Goal: Find contact information: Find contact information

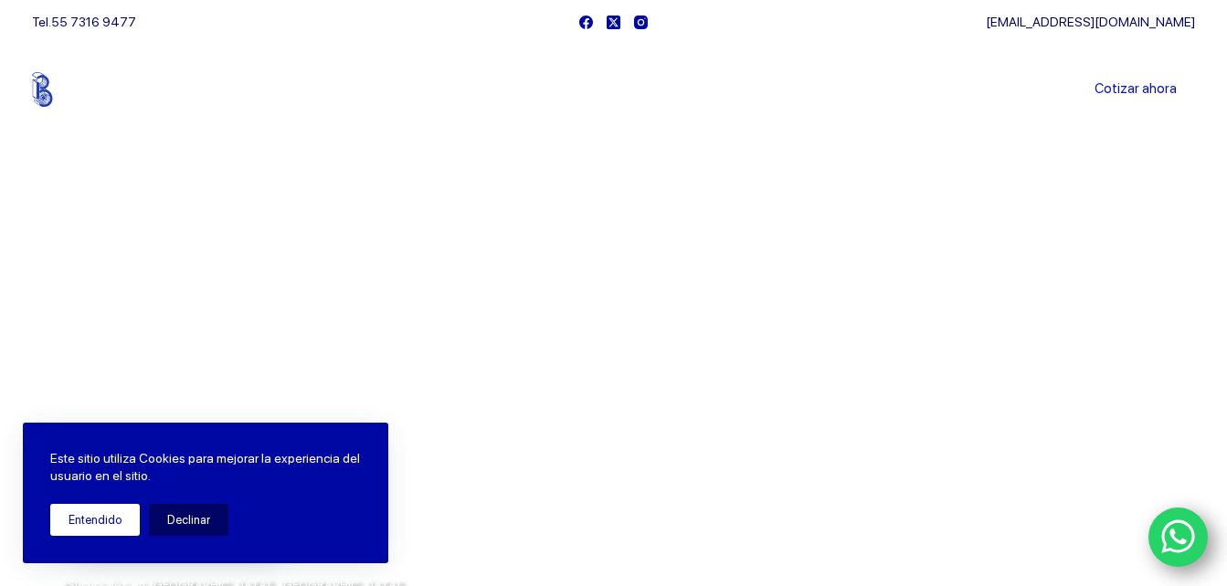
click at [71, 512] on button "Entendido" at bounding box center [95, 520] width 90 height 32
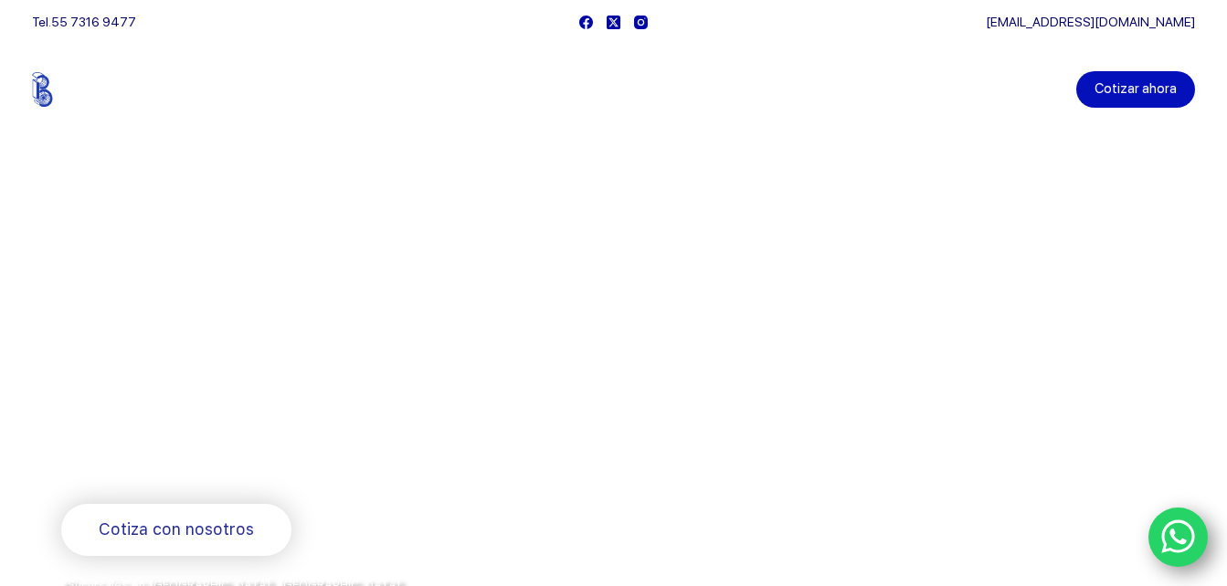
click at [1165, 94] on link "Cotizar ahora" at bounding box center [1135, 89] width 119 height 37
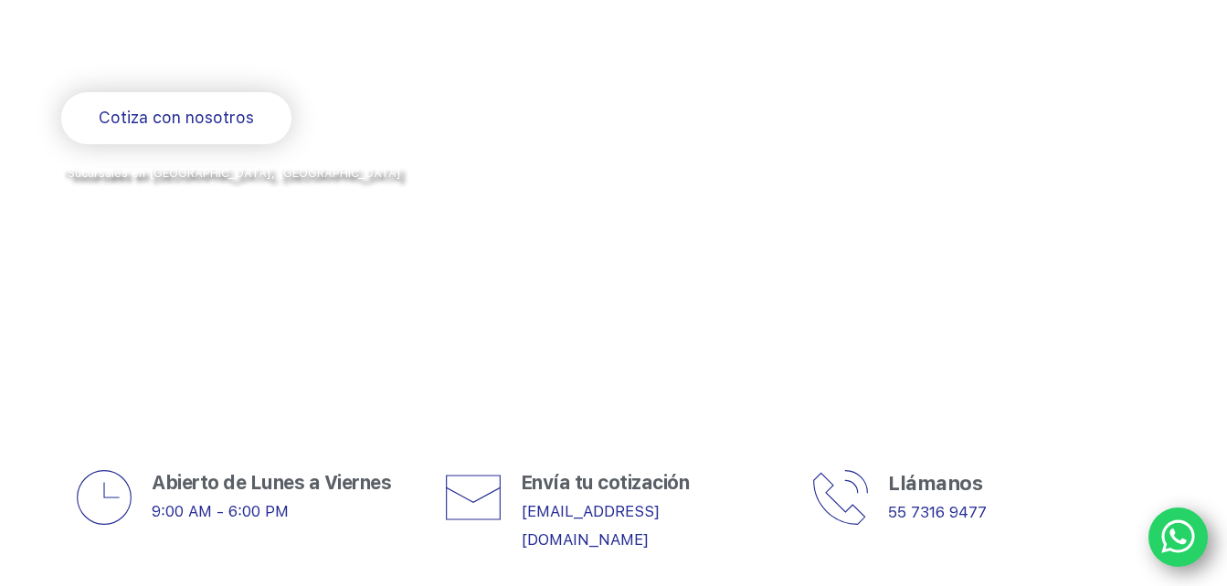
scroll to position [457, 0]
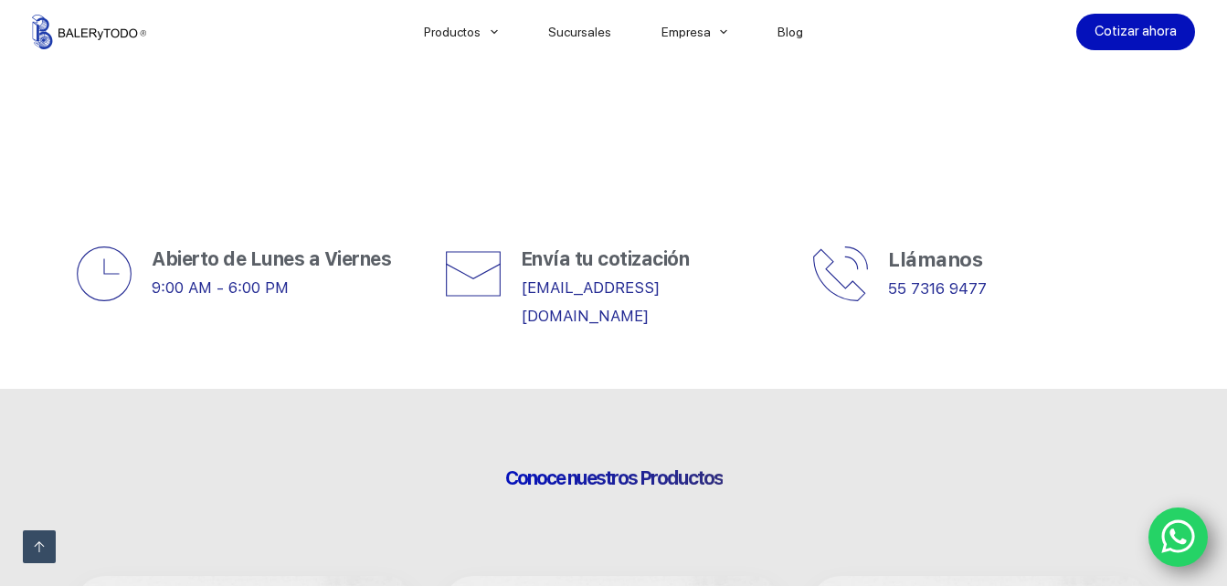
scroll to position [639, 0]
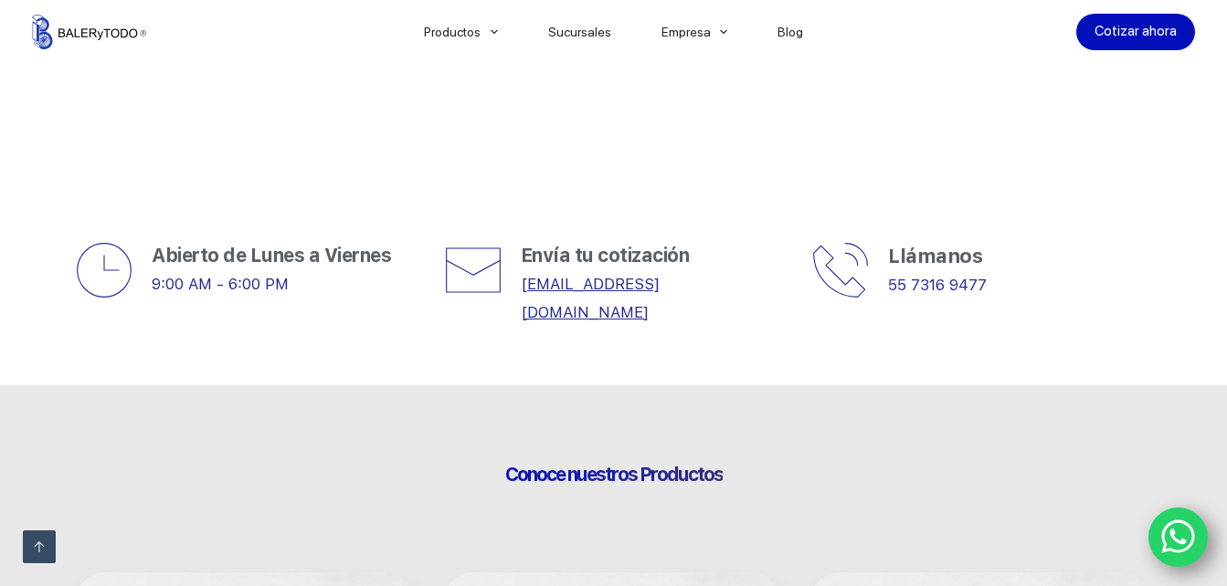
click at [558, 288] on link "[EMAIL_ADDRESS][DOMAIN_NAME]" at bounding box center [590, 298] width 139 height 47
